Goal: Task Accomplishment & Management: Use online tool/utility

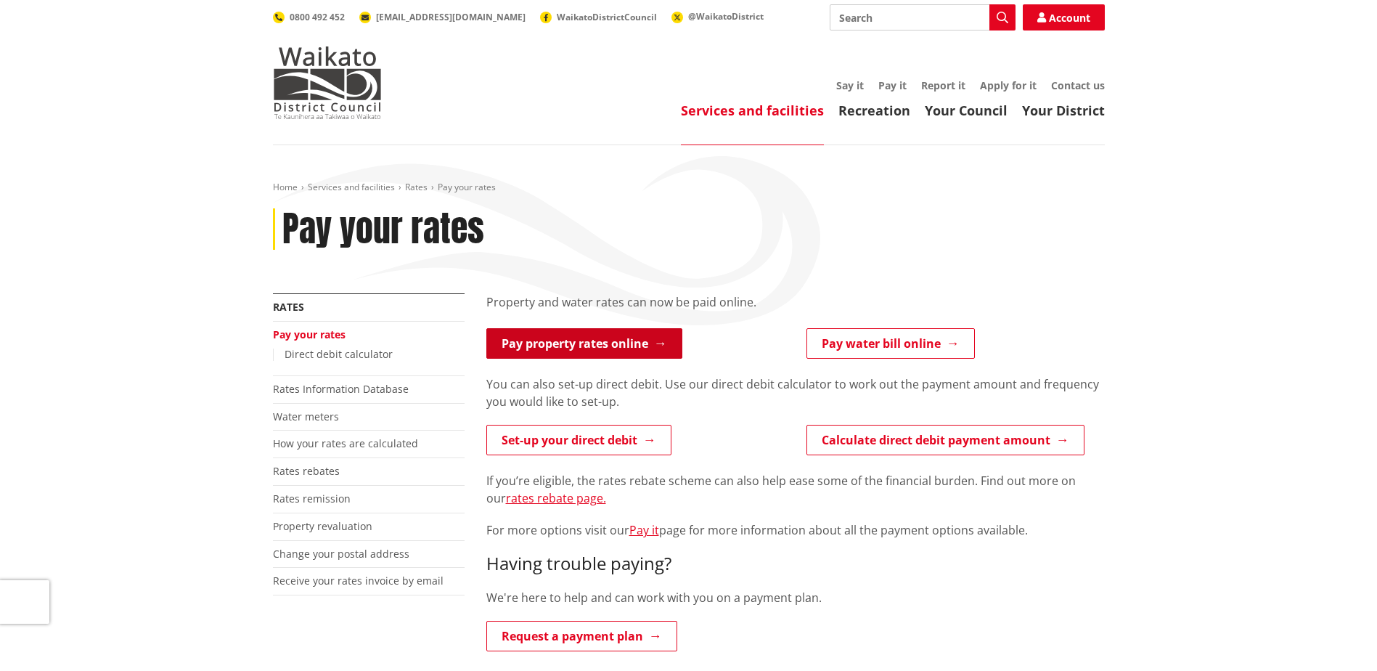
click at [568, 346] on link "Pay property rates online" at bounding box center [584, 343] width 196 height 30
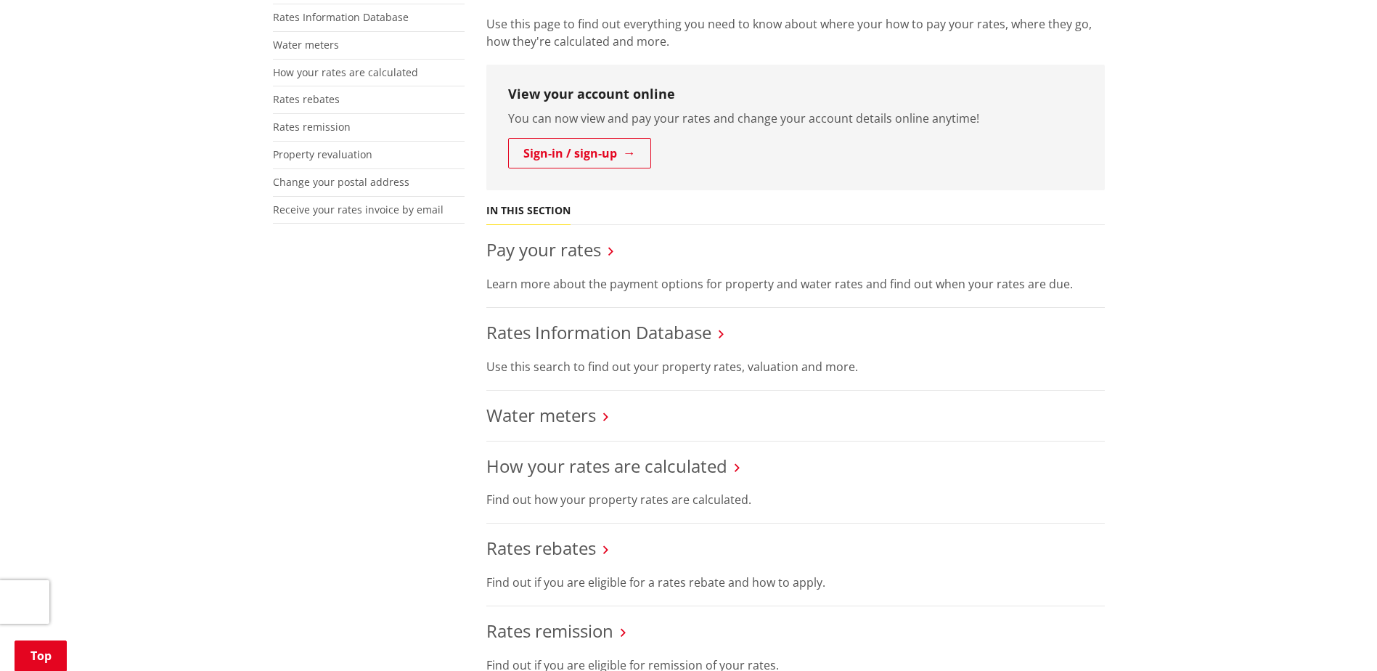
scroll to position [363, 0]
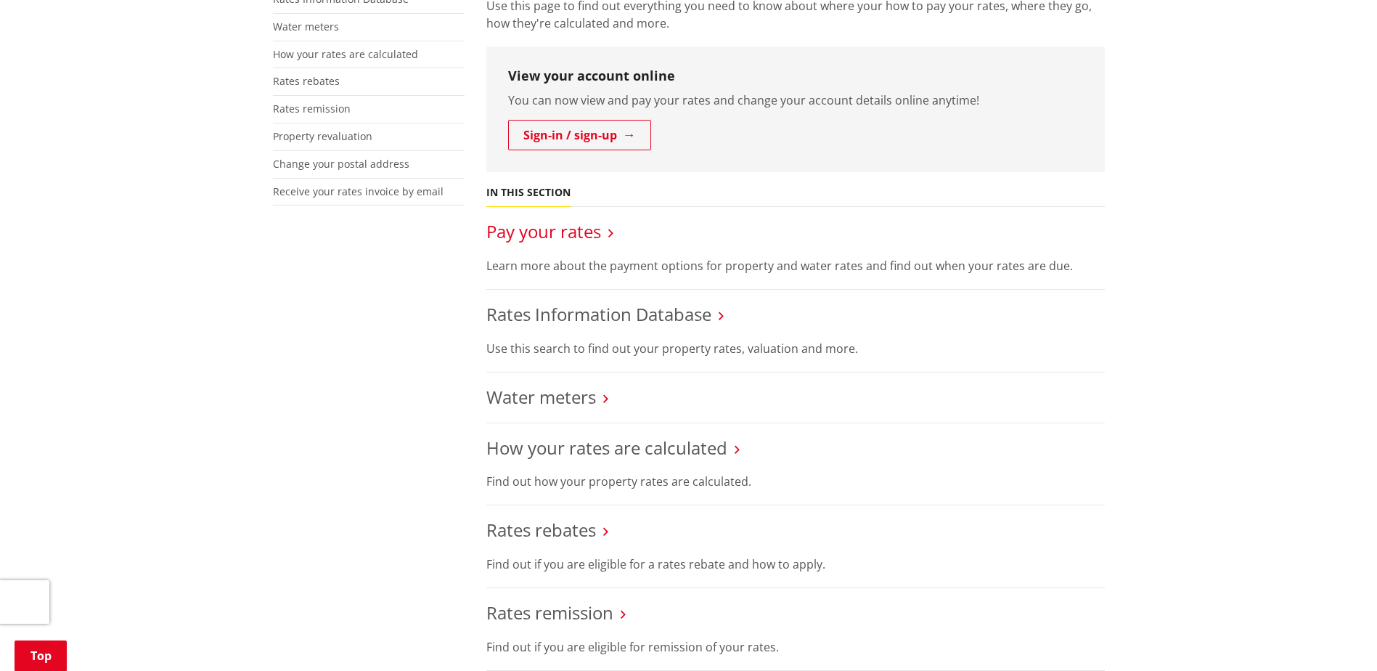
click at [542, 239] on link "Pay your rates" at bounding box center [543, 231] width 115 height 24
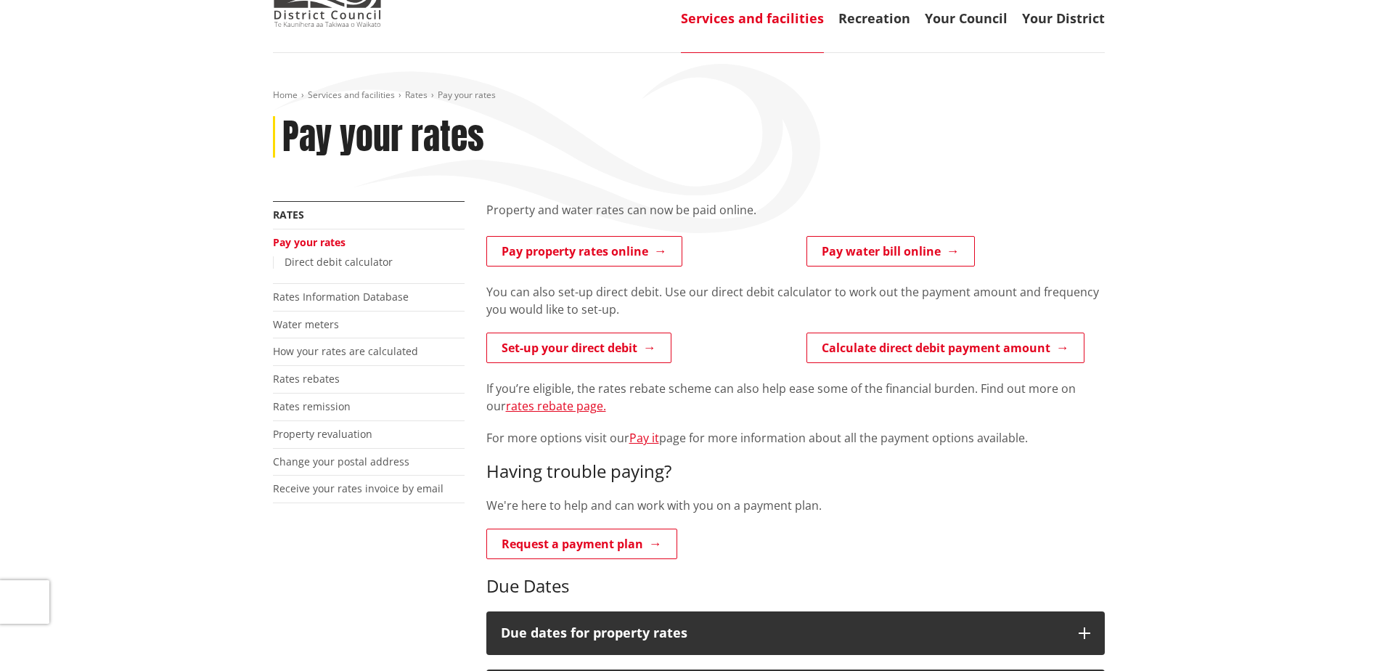
scroll to position [145, 0]
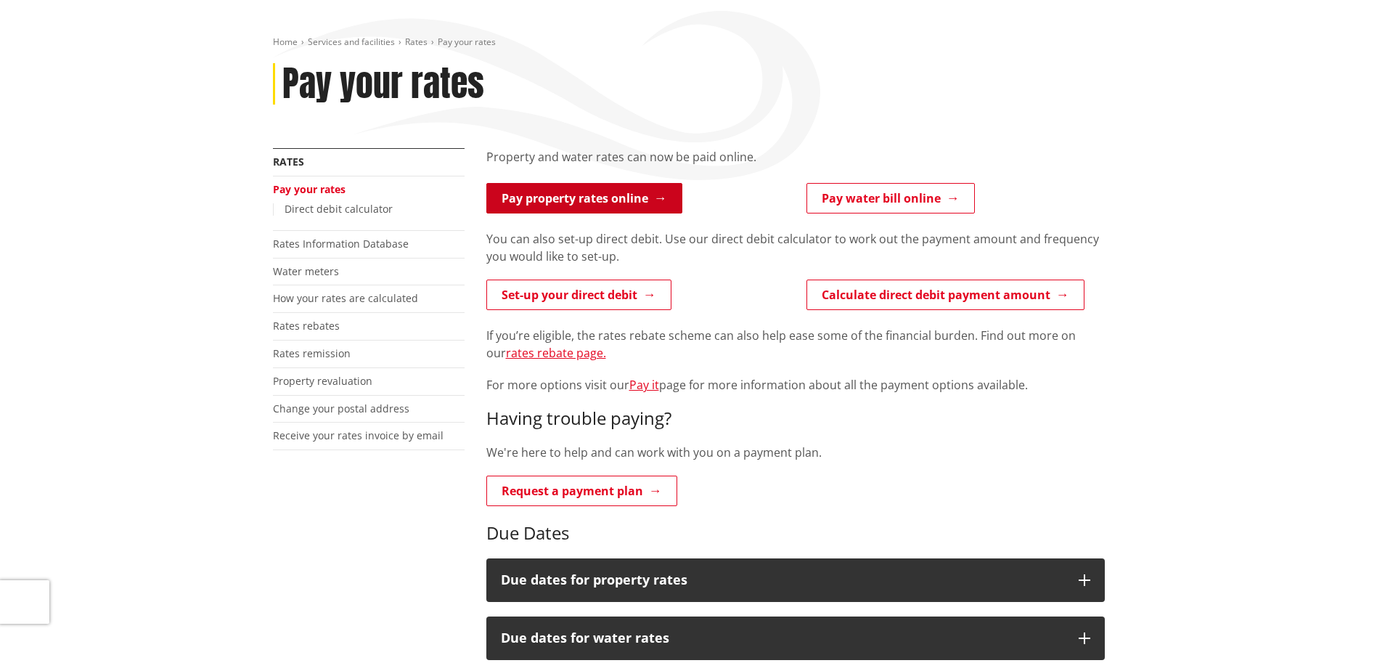
click at [591, 201] on link "Pay property rates online" at bounding box center [584, 198] width 196 height 30
